Goal: Transaction & Acquisition: Purchase product/service

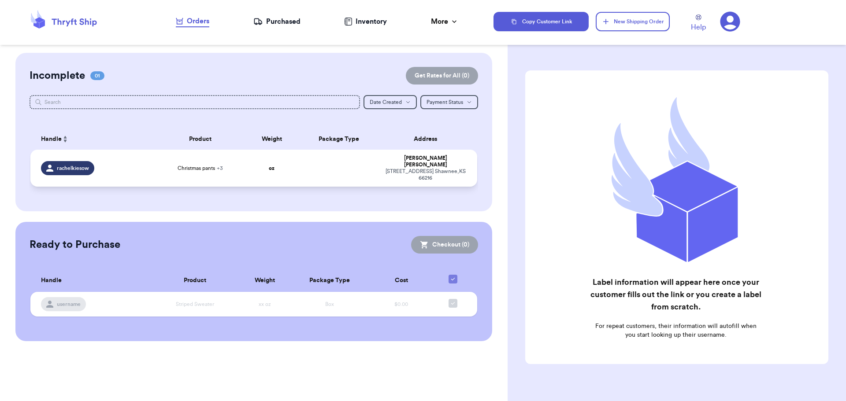
click at [257, 170] on td "oz" at bounding box center [272, 168] width 54 height 37
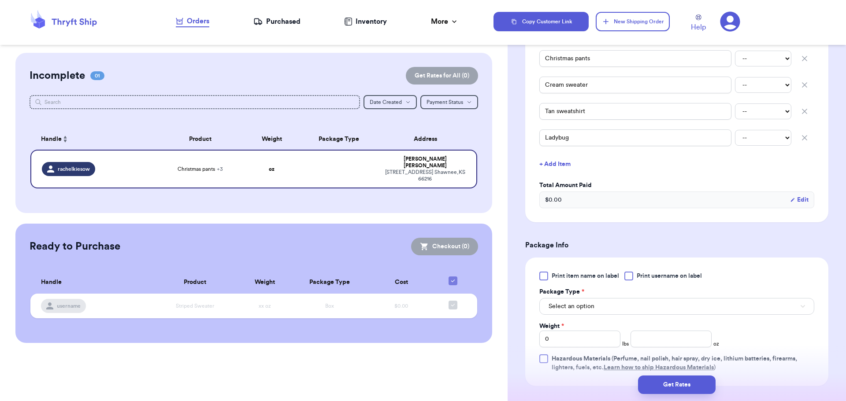
scroll to position [232, 0]
click at [567, 305] on span "Select an option" at bounding box center [571, 306] width 46 height 9
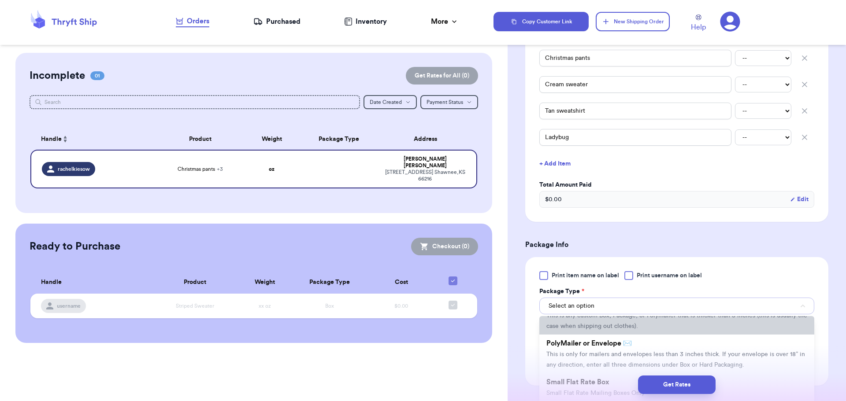
scroll to position [39, 0]
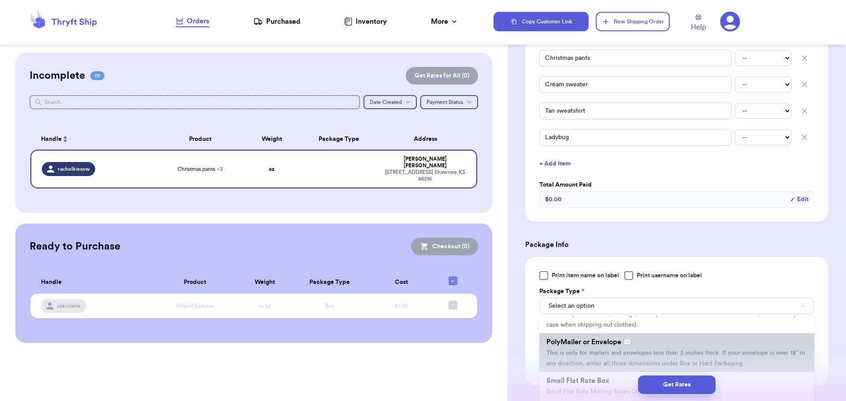
click at [583, 342] on span "PolyMailer or Envelope ✉️" at bounding box center [588, 342] width 85 height 7
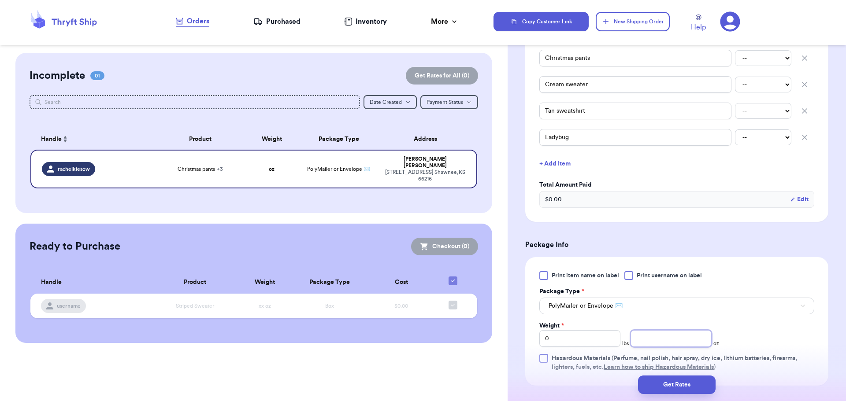
click at [654, 335] on input "number" at bounding box center [670, 338] width 81 height 17
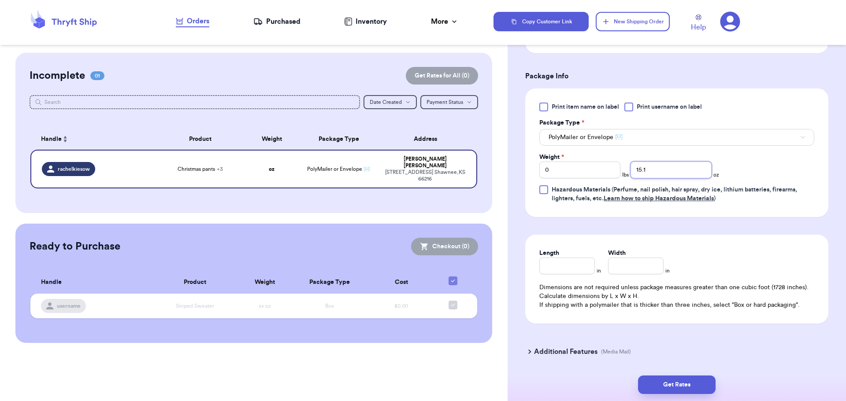
scroll to position [430, 0]
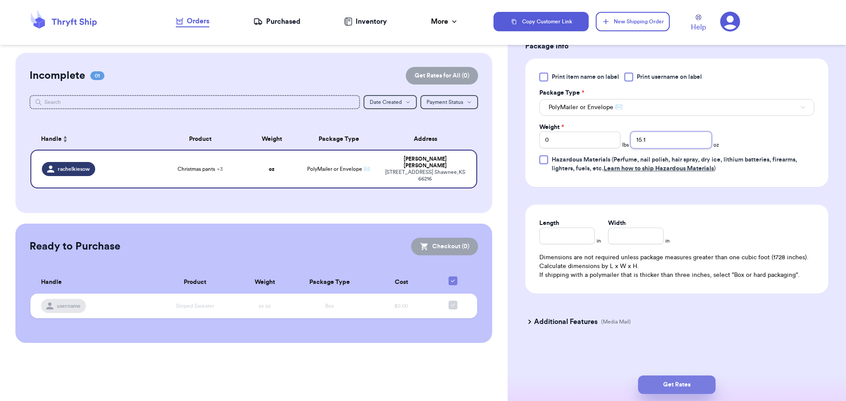
type input "15.1"
click at [677, 392] on button "Get Rates" at bounding box center [677, 385] width 78 height 19
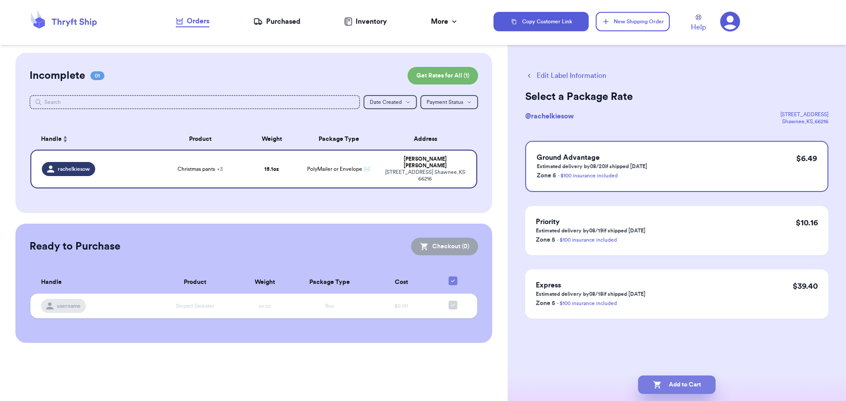
click at [688, 391] on button "Add to Cart" at bounding box center [677, 385] width 78 height 19
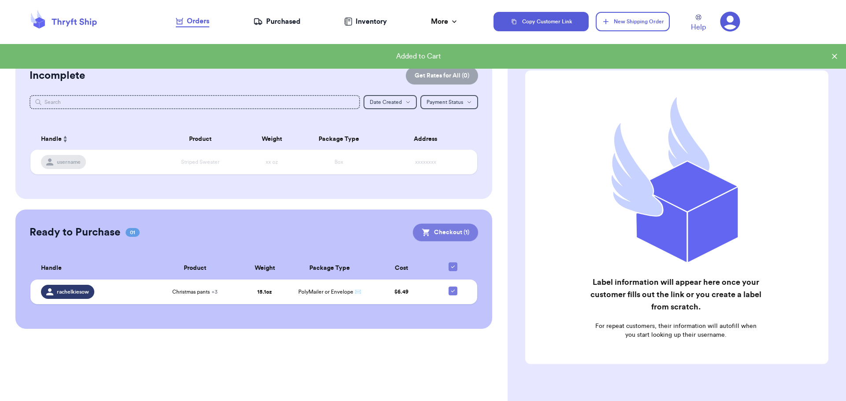
click at [455, 237] on button "Checkout ( 1 )" at bounding box center [445, 233] width 65 height 18
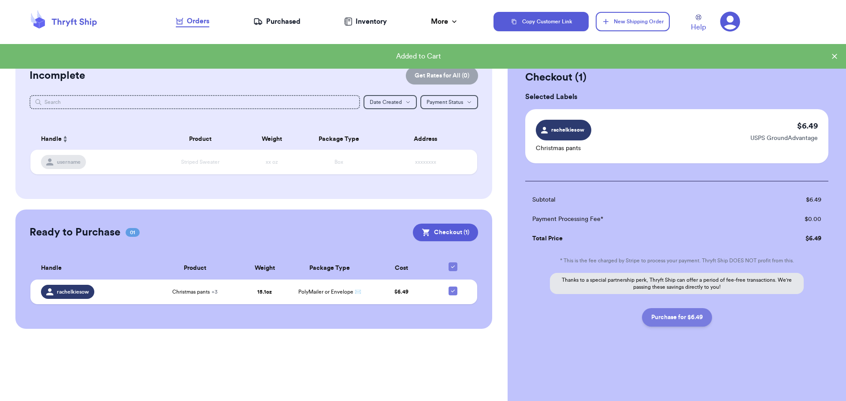
click at [679, 315] on button "Purchase for $6.49" at bounding box center [677, 317] width 70 height 19
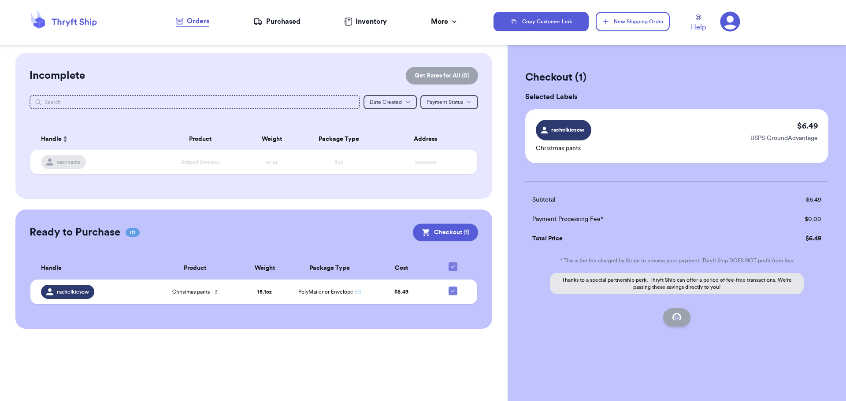
checkbox input "false"
checkbox input "true"
